Goal: Navigation & Orientation: Find specific page/section

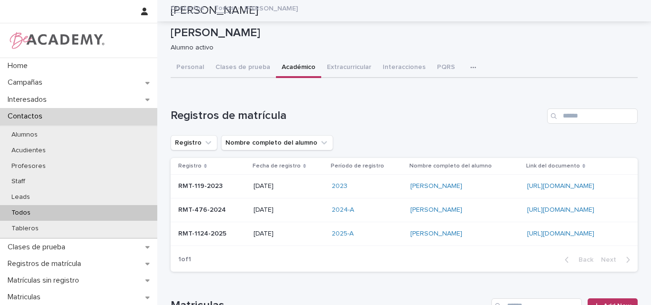
scroll to position [160, 0]
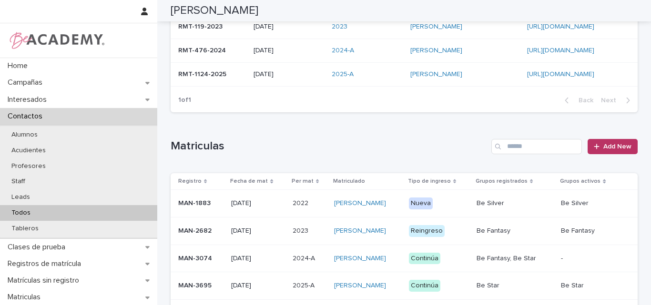
click at [66, 214] on div "Todos" at bounding box center [78, 213] width 157 height 16
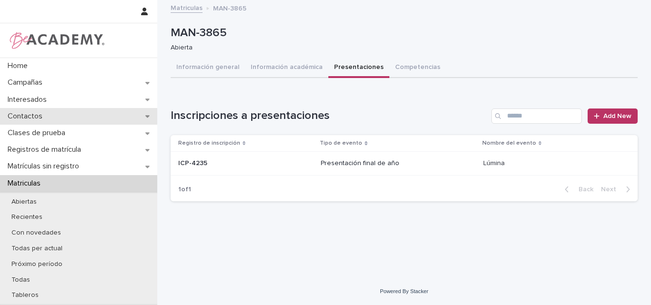
click at [41, 115] on p "Contactos" at bounding box center [27, 116] width 46 height 9
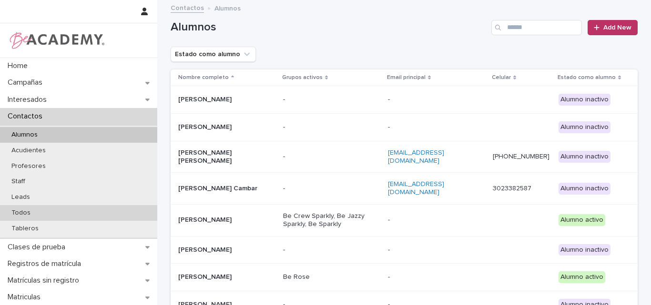
click at [44, 212] on div "Todos" at bounding box center [78, 213] width 157 height 16
